Goal: Information Seeking & Learning: Check status

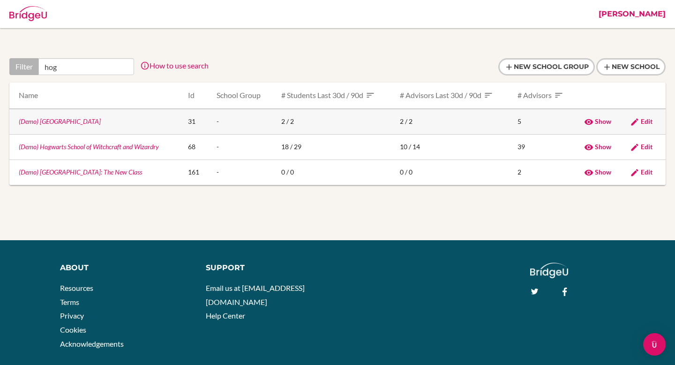
type input "hog"
click at [53, 123] on link "(Demo) [GEOGRAPHIC_DATA]" at bounding box center [60, 121] width 82 height 8
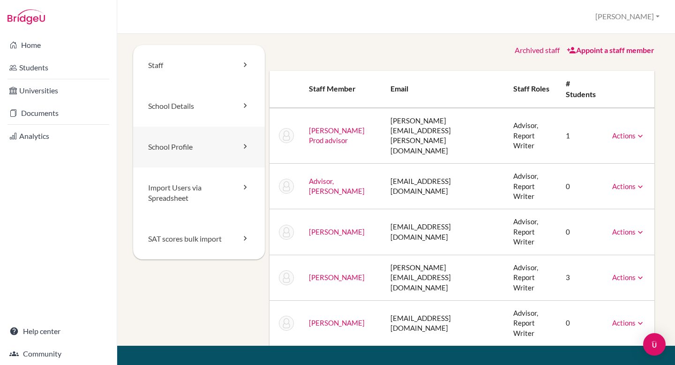
click at [170, 138] on link "School Profile" at bounding box center [199, 147] width 132 height 41
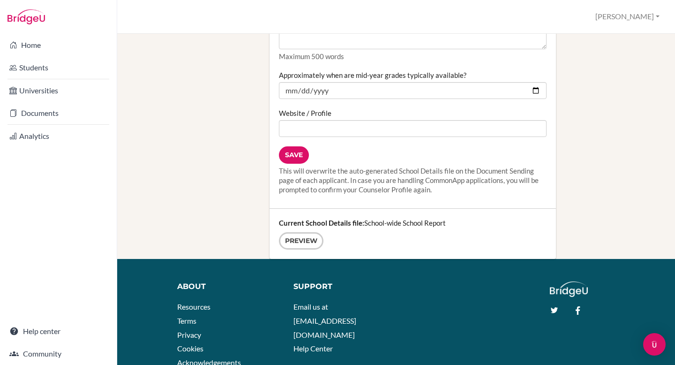
scroll to position [1335, 0]
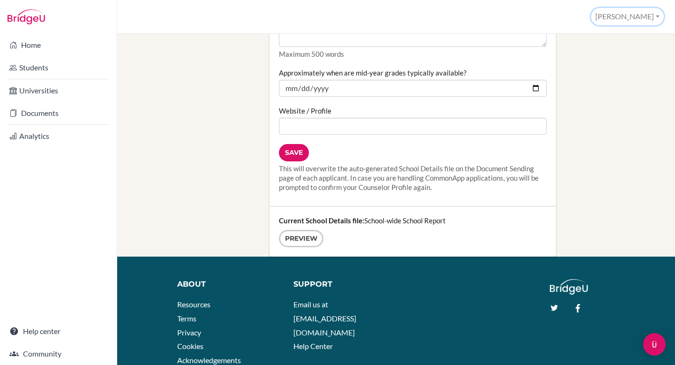
click at [638, 18] on button "[PERSON_NAME]" at bounding box center [627, 16] width 73 height 17
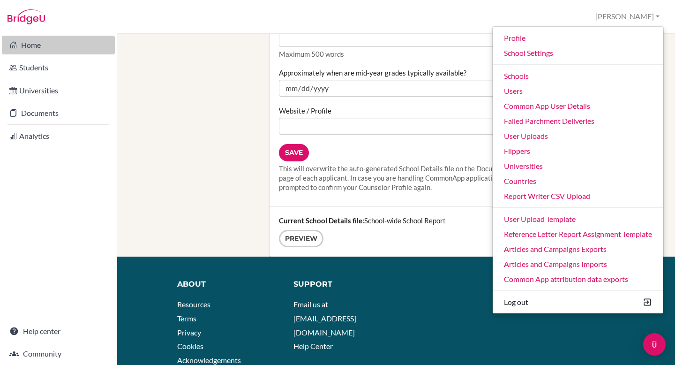
click at [53, 44] on link "Home" at bounding box center [58, 45] width 113 height 19
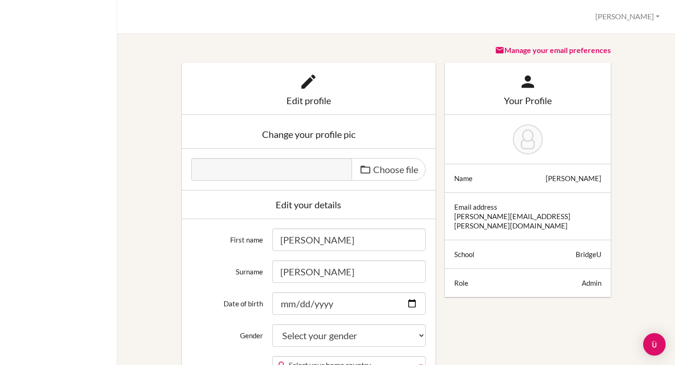
click at [537, 55] on div "Manage your email preferences" at bounding box center [528, 54] width 166 height 18
click at [559, 47] on link "Manage your email preferences" at bounding box center [553, 49] width 116 height 9
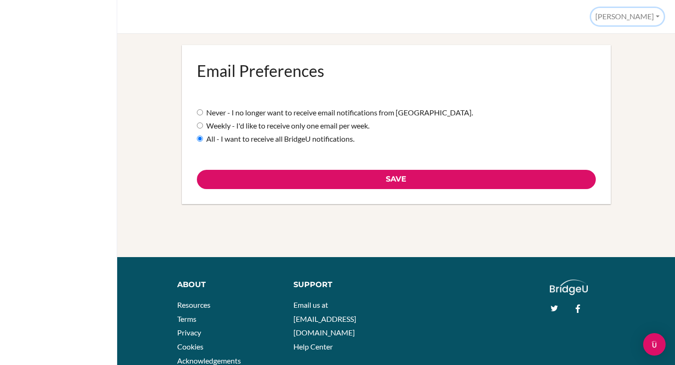
click at [631, 15] on button "[PERSON_NAME]" at bounding box center [627, 16] width 73 height 17
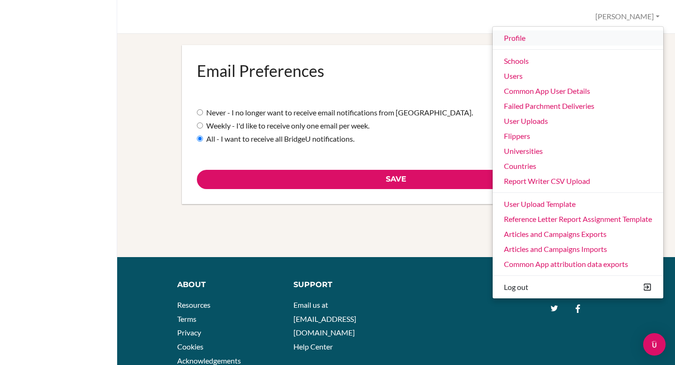
click at [561, 44] on link "Profile" at bounding box center [578, 37] width 171 height 15
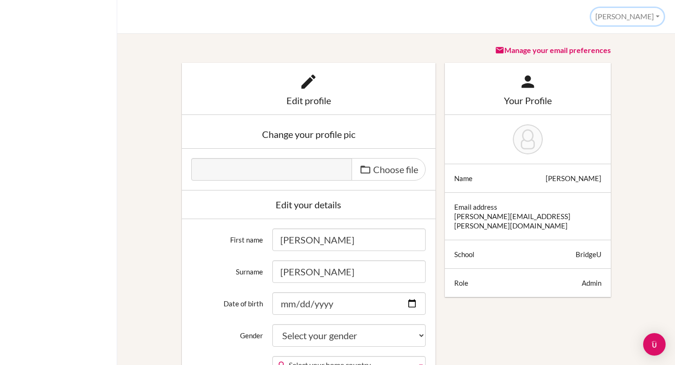
click at [633, 15] on button "[PERSON_NAME]" at bounding box center [627, 16] width 73 height 17
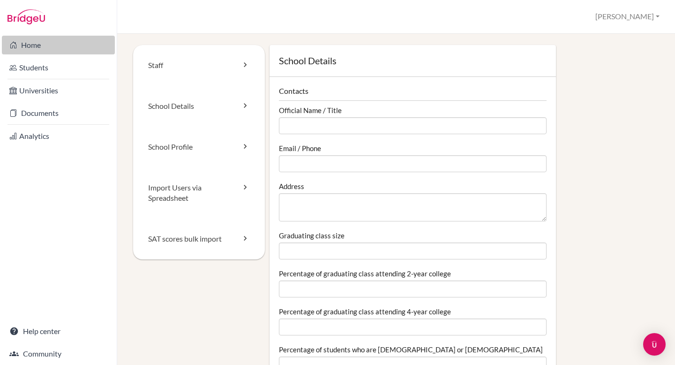
click at [59, 42] on link "Home" at bounding box center [58, 45] width 113 height 19
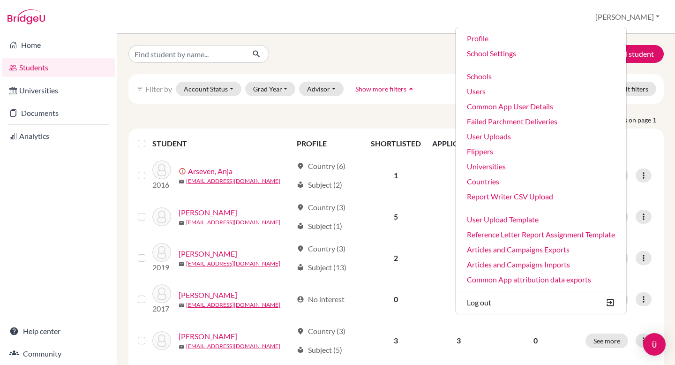
click at [538, 94] on link "Users" at bounding box center [540, 91] width 171 height 15
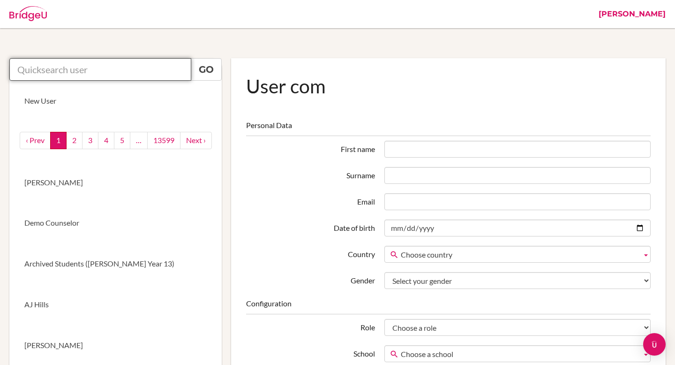
click at [83, 73] on input "text" at bounding box center [100, 69] width 182 height 22
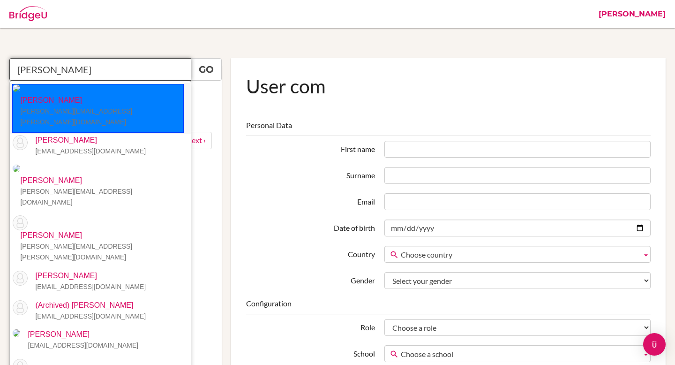
click at [84, 107] on small "leslie.kamphausen@bbis.de" at bounding box center [76, 116] width 112 height 18
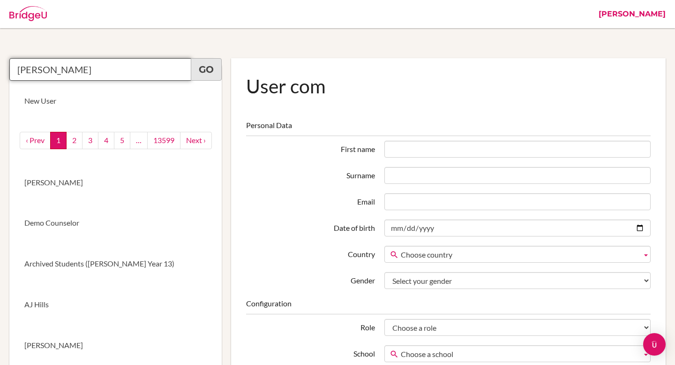
type input "Leslie Kamphausen"
click at [207, 63] on link "Go" at bounding box center [206, 69] width 31 height 22
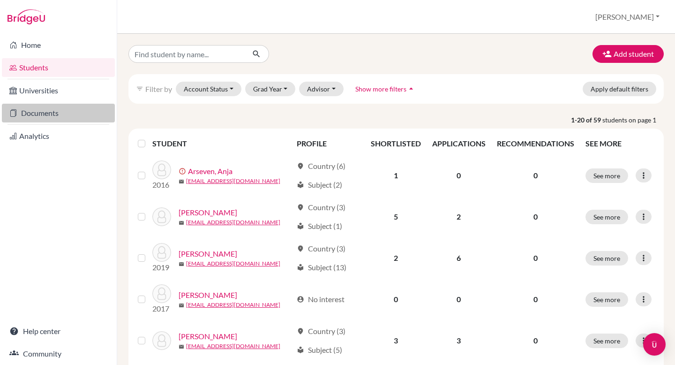
click at [71, 118] on link "Documents" at bounding box center [58, 113] width 113 height 19
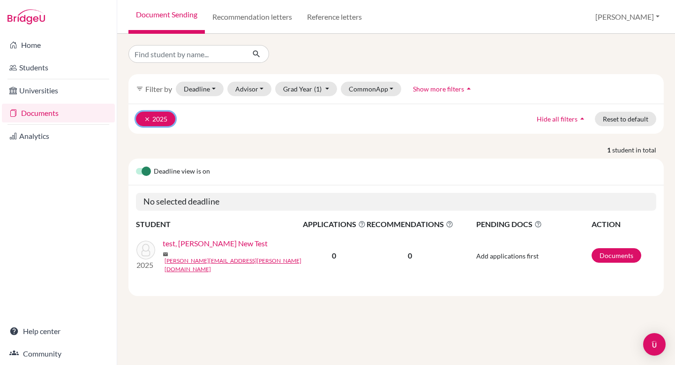
click at [147, 117] on icon "clear" at bounding box center [147, 119] width 7 height 7
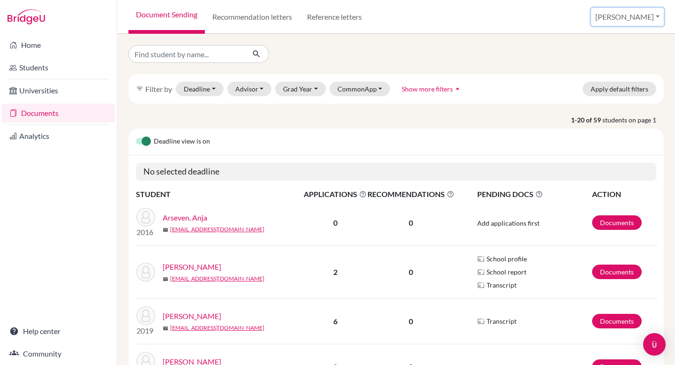
click at [649, 17] on button "Jessica" at bounding box center [627, 17] width 73 height 18
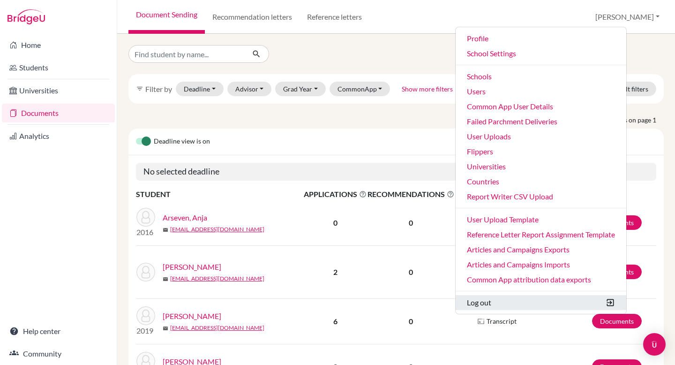
click at [525, 296] on button "Log out" at bounding box center [540, 302] width 171 height 15
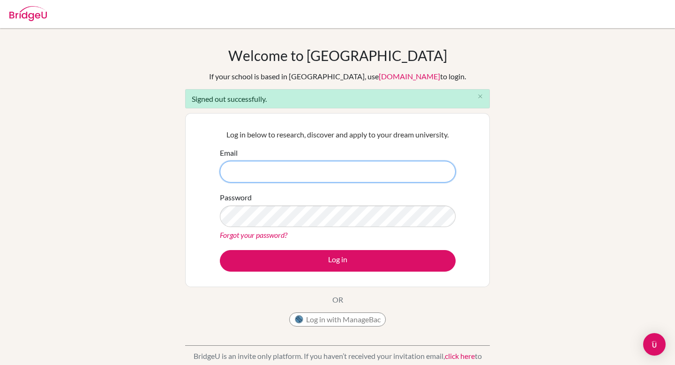
click at [302, 165] on input "Email" at bounding box center [338, 172] width 236 height 22
type input "[PERSON_NAME][EMAIL_ADDRESS][PERSON_NAME][DOMAIN_NAME]"
click at [220, 250] on button "Log in" at bounding box center [338, 261] width 236 height 22
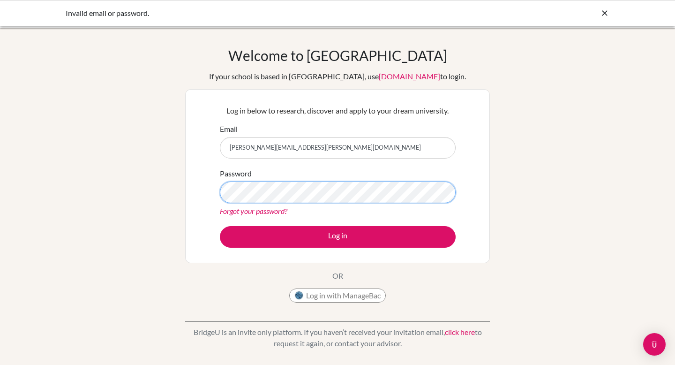
click at [220, 226] on button "Log in" at bounding box center [338, 237] width 236 height 22
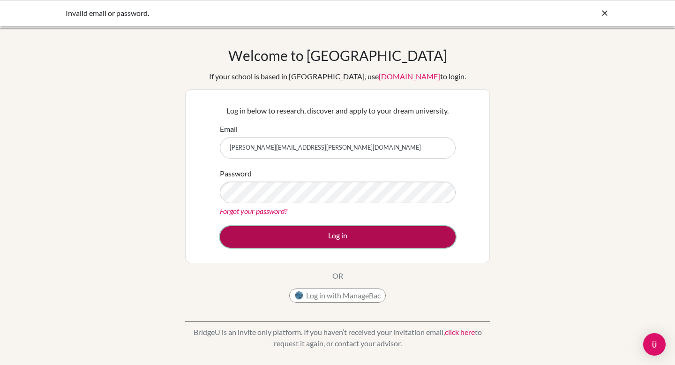
click at [376, 231] on button "Log in" at bounding box center [338, 237] width 236 height 22
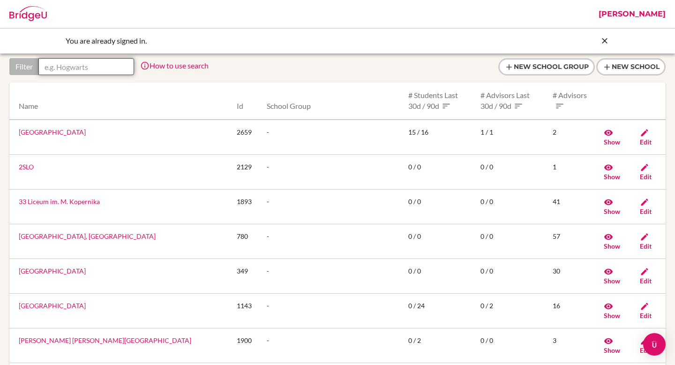
click at [81, 66] on input "text" at bounding box center [86, 66] width 96 height 17
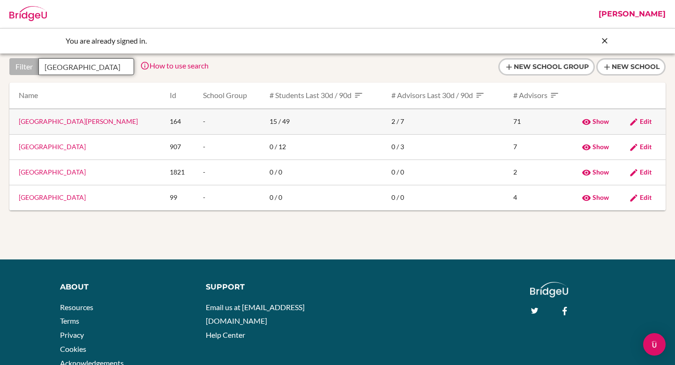
type input "berlin"
click at [96, 123] on link "Berlin Brandenburg International School" at bounding box center [78, 121] width 119 height 8
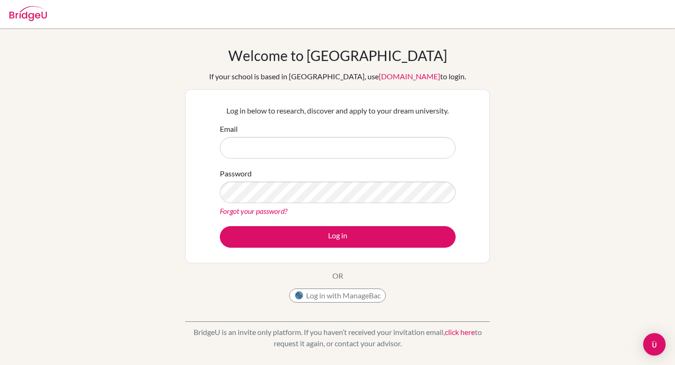
click at [349, 149] on input "Email" at bounding box center [338, 148] width 236 height 22
type input "[PERSON_NAME][EMAIL_ADDRESS][PERSON_NAME][DOMAIN_NAME]"
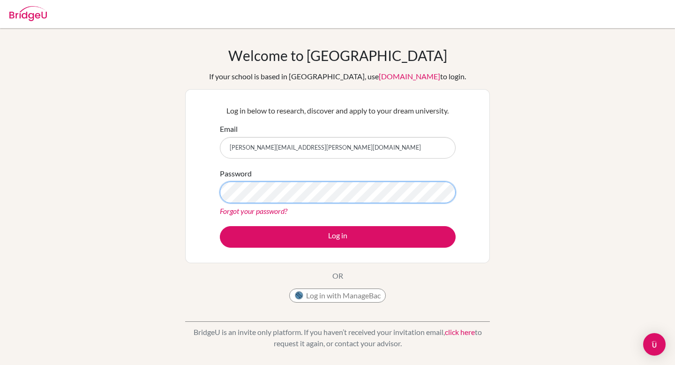
click at [220, 226] on button "Log in" at bounding box center [338, 237] width 236 height 22
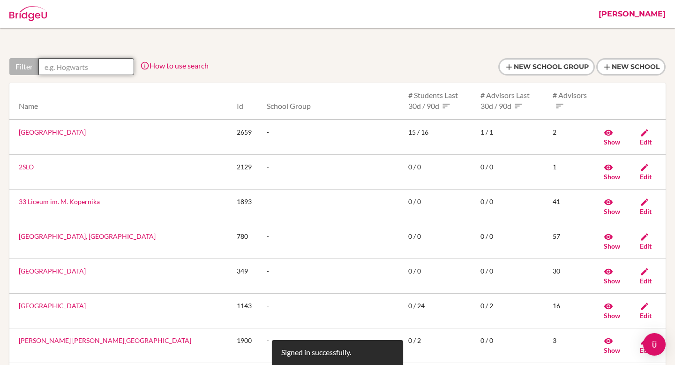
click at [84, 71] on input "text" at bounding box center [86, 66] width 96 height 17
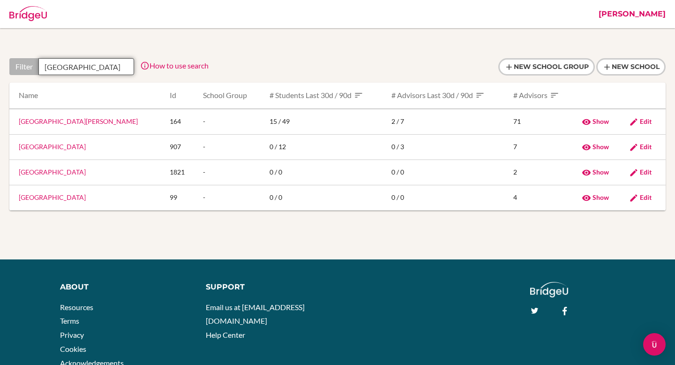
click at [84, 71] on input "berlin" at bounding box center [86, 66] width 96 height 17
type input "berlin"
click at [66, 120] on link "[GEOGRAPHIC_DATA][PERSON_NAME]" at bounding box center [78, 121] width 119 height 8
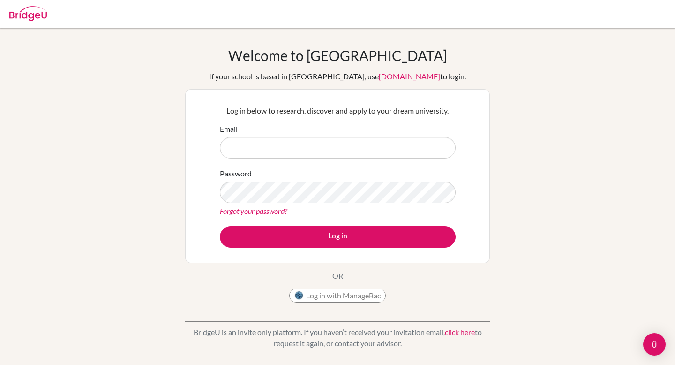
click at [366, 147] on input "Email" at bounding box center [338, 148] width 236 height 22
type input "[PERSON_NAME][EMAIL_ADDRESS][PERSON_NAME][DOMAIN_NAME]"
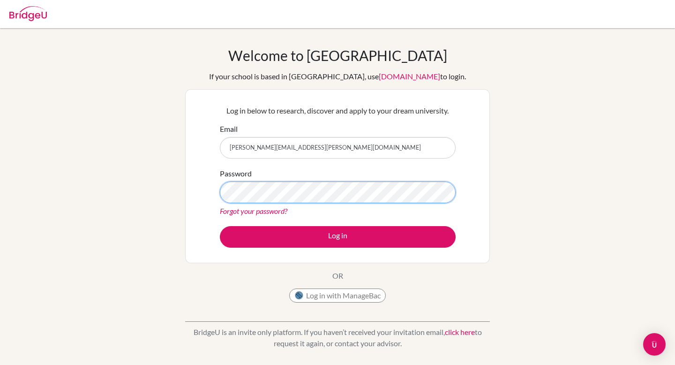
click at [220, 226] on button "Log in" at bounding box center [338, 237] width 236 height 22
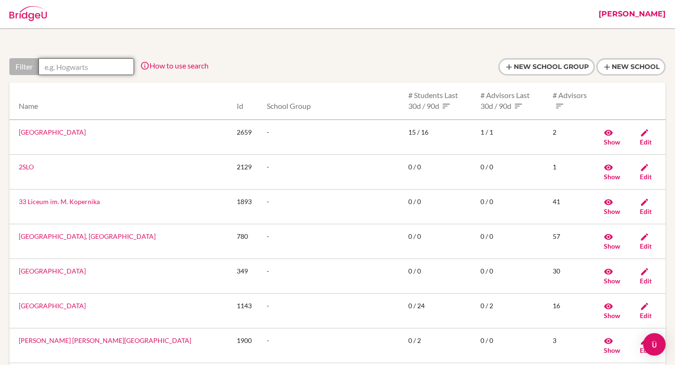
click at [71, 67] on input "text" at bounding box center [86, 66] width 96 height 17
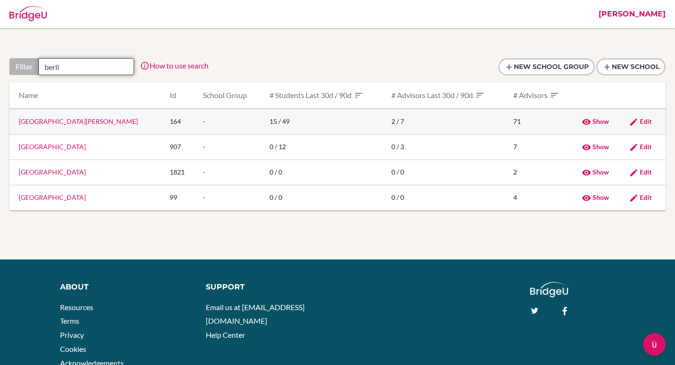
type input "berli"
click at [598, 121] on span "Show" at bounding box center [600, 121] width 16 height 8
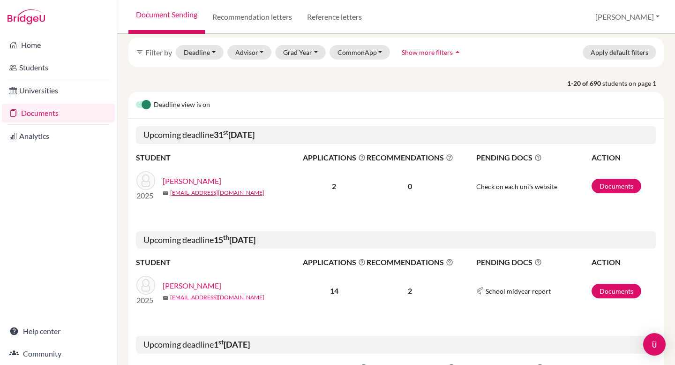
scroll to position [42, 0]
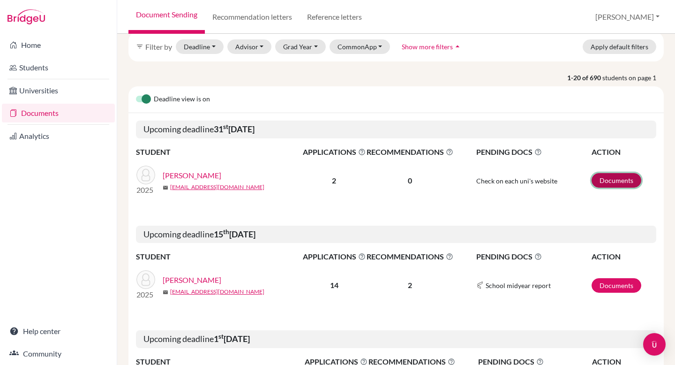
click at [608, 186] on link "Documents" at bounding box center [616, 180] width 50 height 15
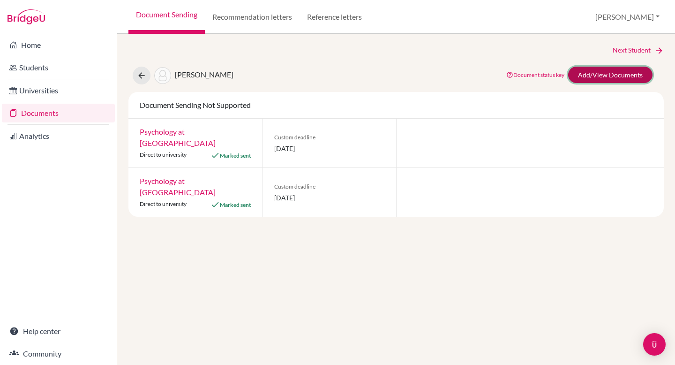
click at [613, 73] on link "Add/View Documents" at bounding box center [610, 75] width 84 height 16
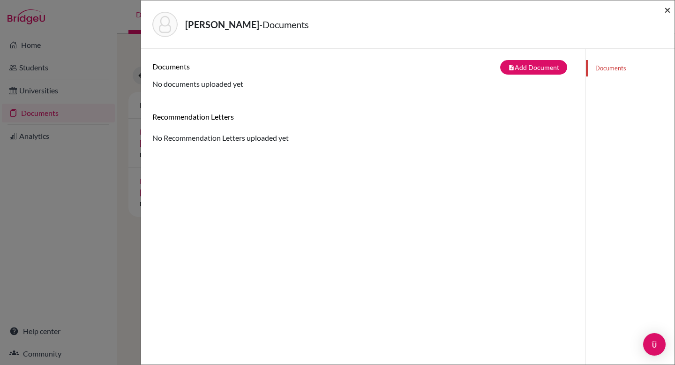
click at [665, 9] on span "×" at bounding box center [667, 10] width 7 height 14
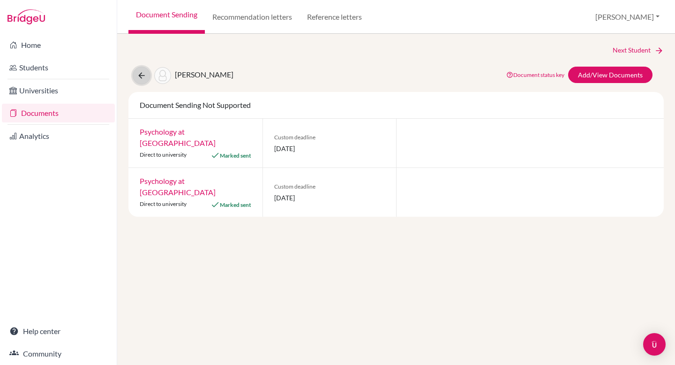
click at [141, 77] on icon at bounding box center [141, 75] width 9 height 9
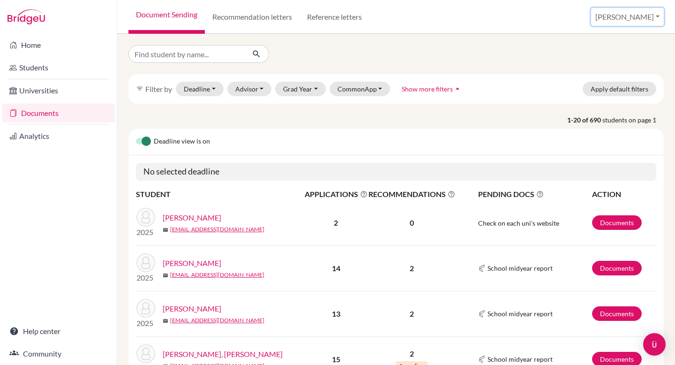
click at [648, 19] on button "[PERSON_NAME]" at bounding box center [627, 17] width 73 height 18
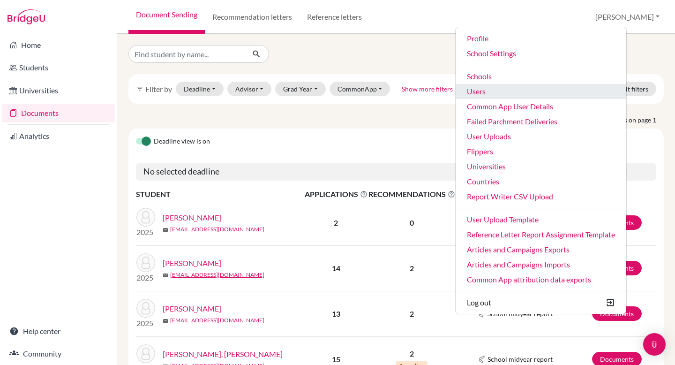
click at [535, 92] on link "Users" at bounding box center [540, 91] width 171 height 15
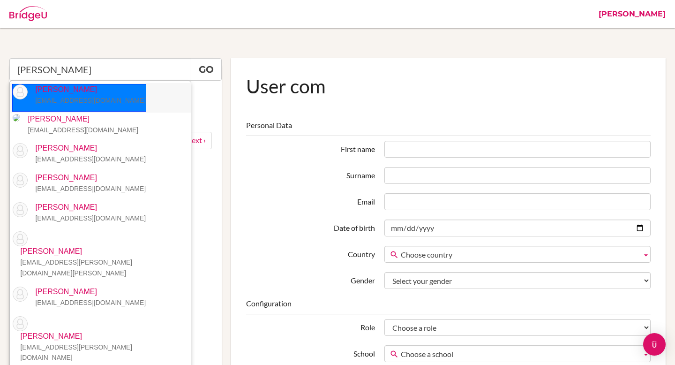
click at [75, 93] on p "Hailey Ho hailey.ho@student.hkacademy.edu.hk" at bounding box center [87, 95] width 118 height 22
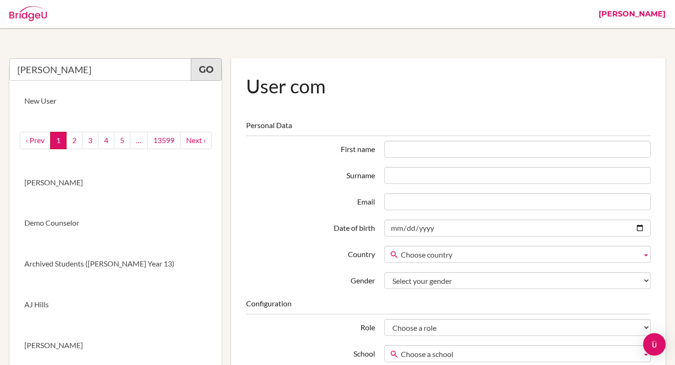
type input "Hailey Ho"
click at [209, 70] on link "Go" at bounding box center [206, 69] width 31 height 22
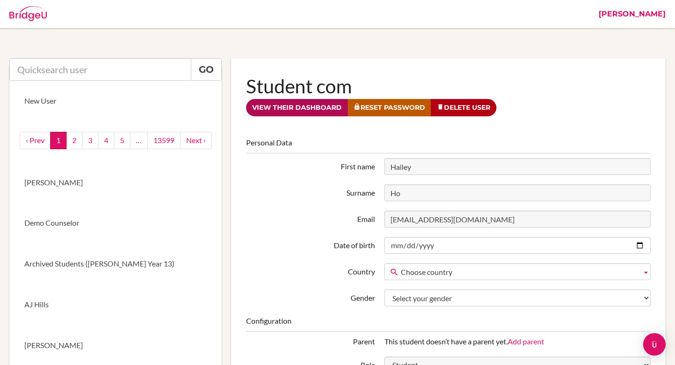
click at [281, 115] on link "View their dashboard" at bounding box center [297, 107] width 102 height 17
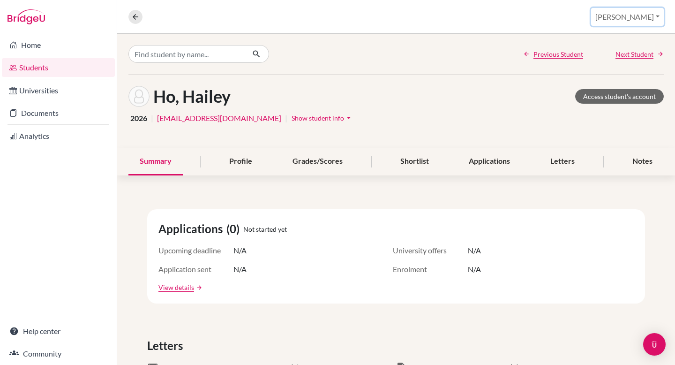
click at [642, 18] on button "[PERSON_NAME]" at bounding box center [627, 17] width 73 height 18
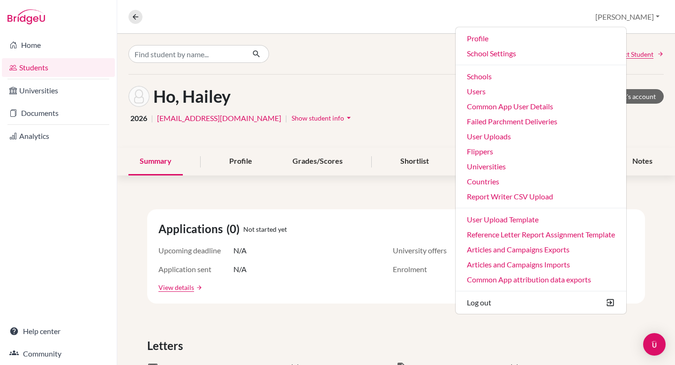
click at [528, 97] on link "Users" at bounding box center [540, 91] width 171 height 15
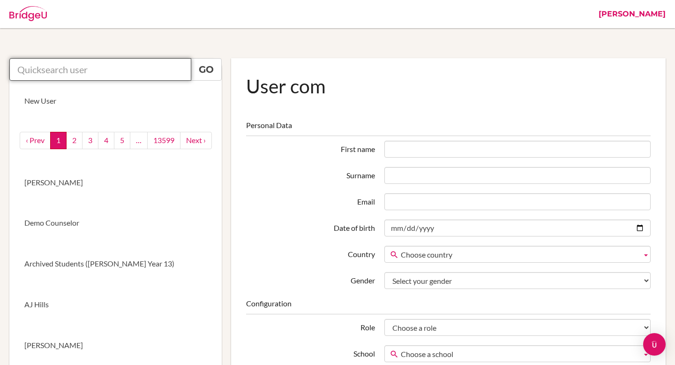
click at [78, 75] on input "text" at bounding box center [100, 69] width 182 height 22
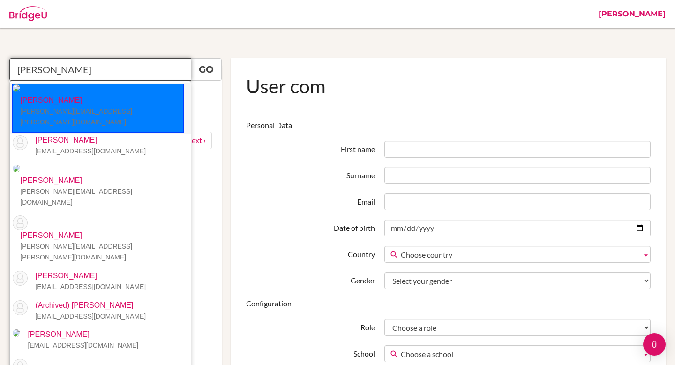
click at [67, 107] on small "[PERSON_NAME][EMAIL_ADDRESS][PERSON_NAME][DOMAIN_NAME]" at bounding box center [76, 116] width 112 height 18
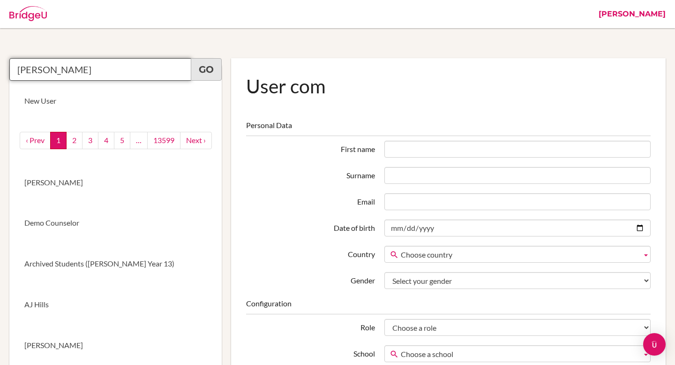
type input "Leslie Kamphausen"
click at [214, 73] on link "Go" at bounding box center [206, 69] width 31 height 22
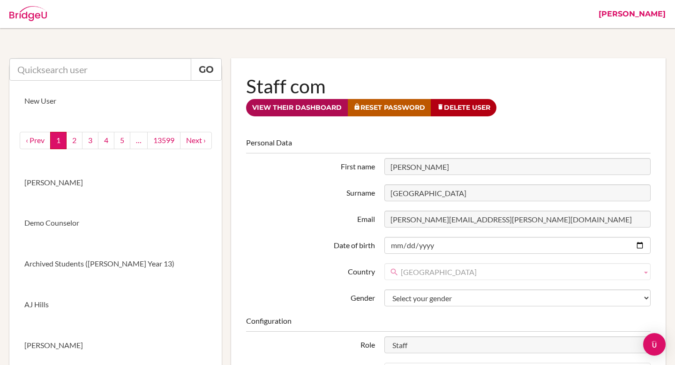
click at [291, 102] on link "View their dashboard" at bounding box center [297, 107] width 102 height 17
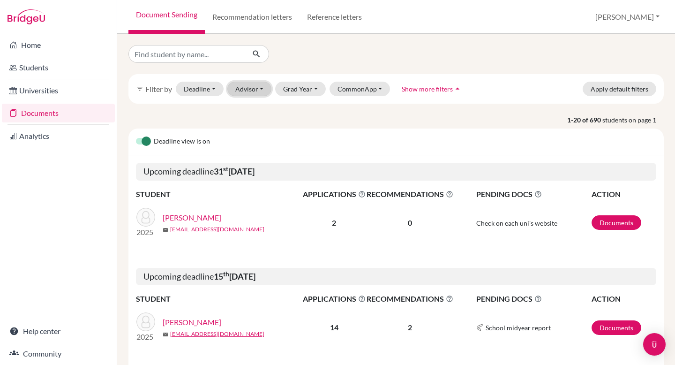
click at [249, 91] on button "Advisor" at bounding box center [249, 89] width 45 height 15
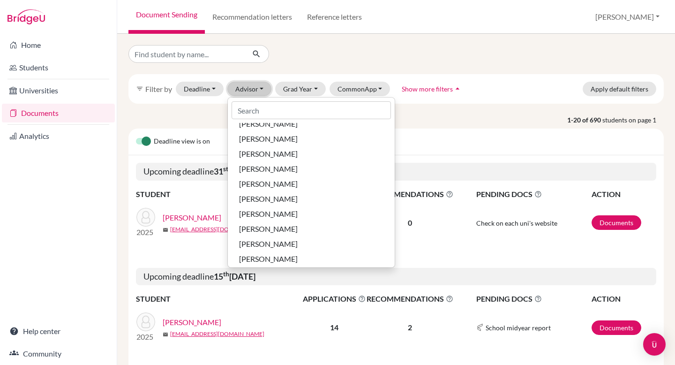
scroll to position [213, 0]
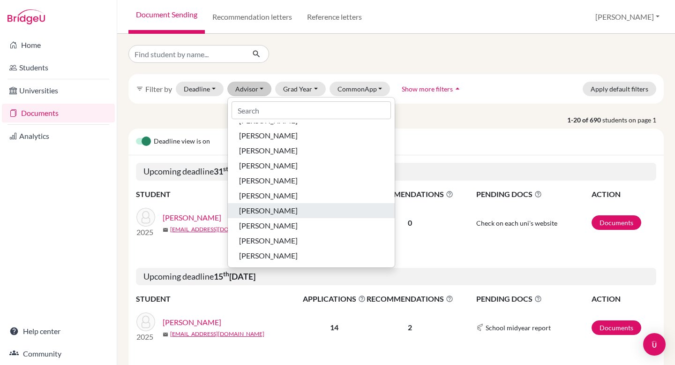
click at [313, 209] on div "Kamphausen, Leslie" at bounding box center [311, 210] width 144 height 11
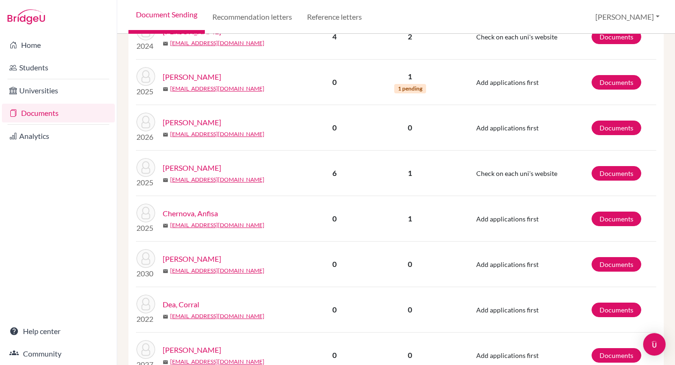
scroll to position [828, 0]
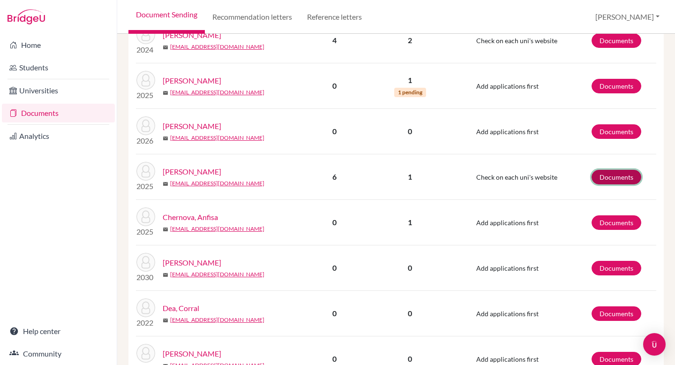
click at [611, 170] on link "Documents" at bounding box center [616, 177] width 50 height 15
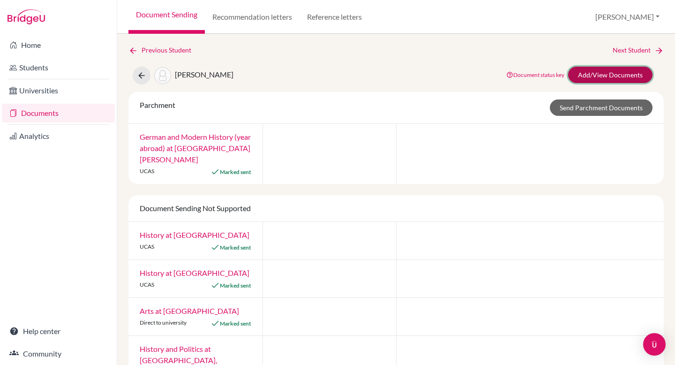
click at [604, 80] on link "Add/View Documents" at bounding box center [610, 75] width 84 height 16
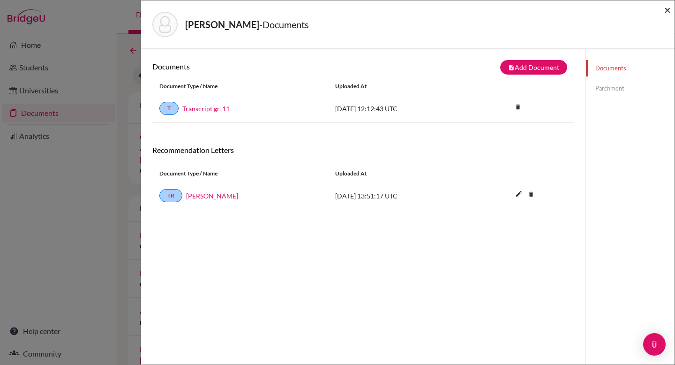
click at [665, 13] on span "×" at bounding box center [667, 10] width 7 height 14
